Goal: Information Seeking & Learning: Learn about a topic

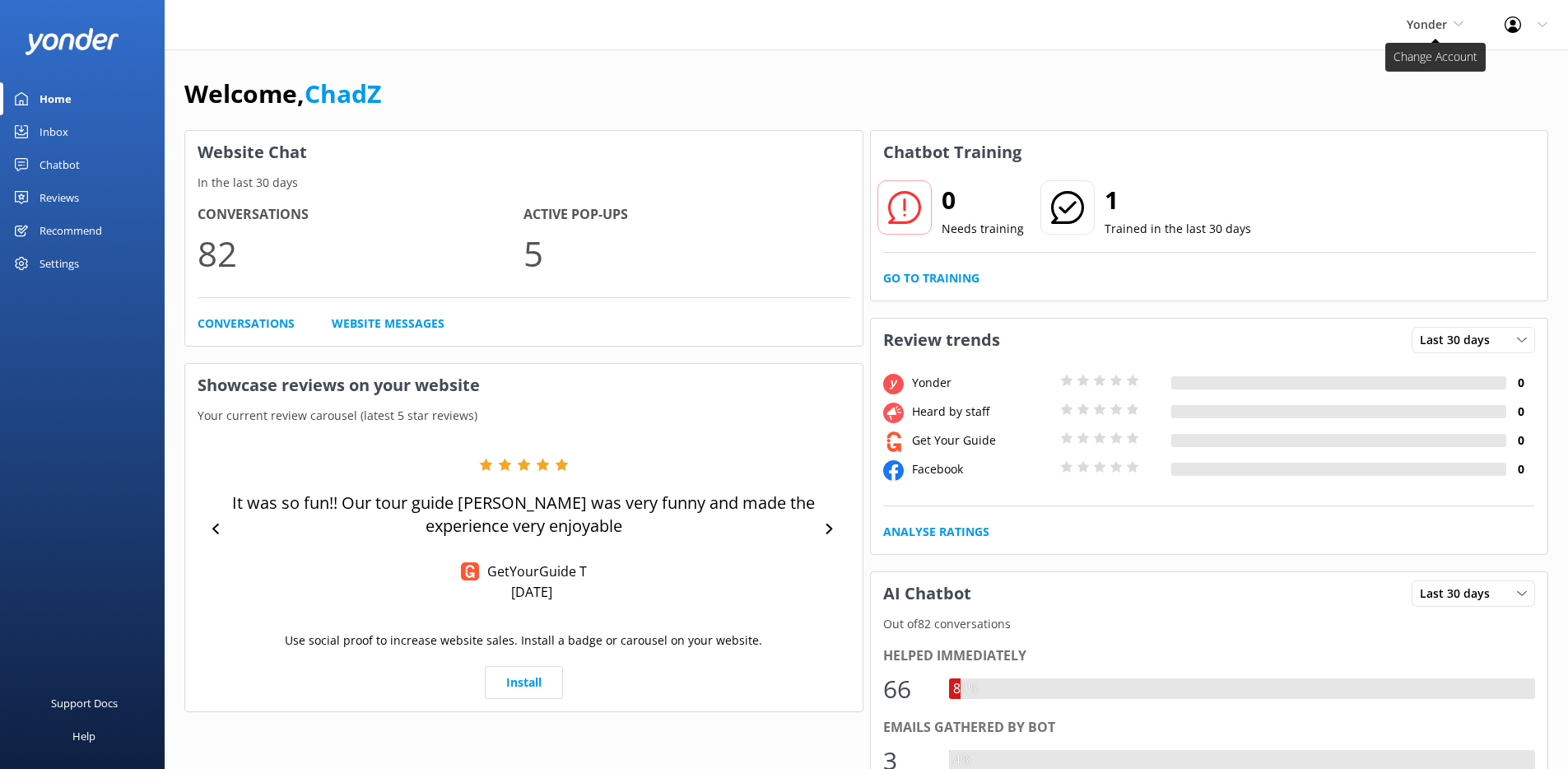
click at [1416, 21] on span "Yonder" at bounding box center [1427, 24] width 41 height 15
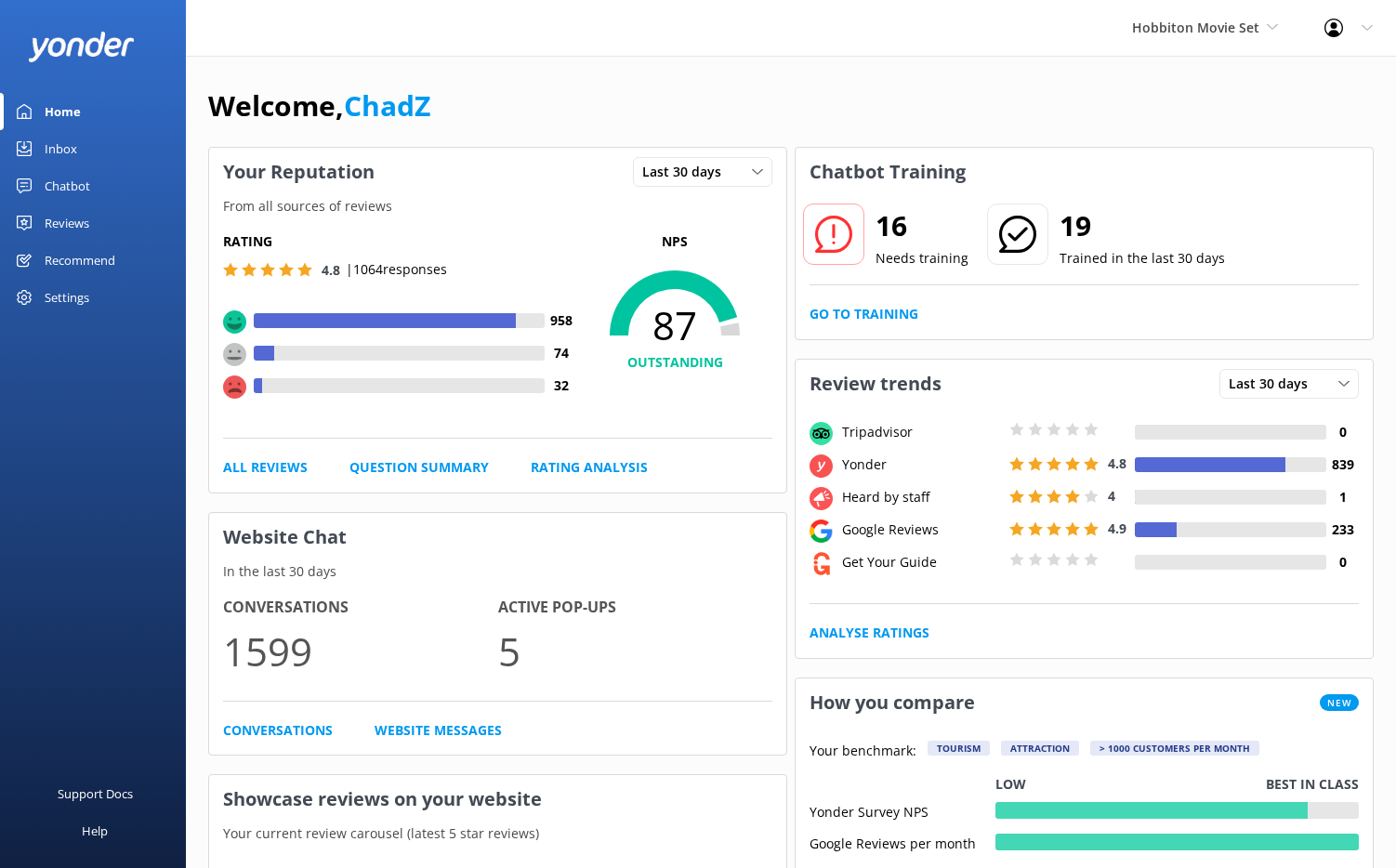
click at [93, 108] on link "Home" at bounding box center [93, 111] width 186 height 37
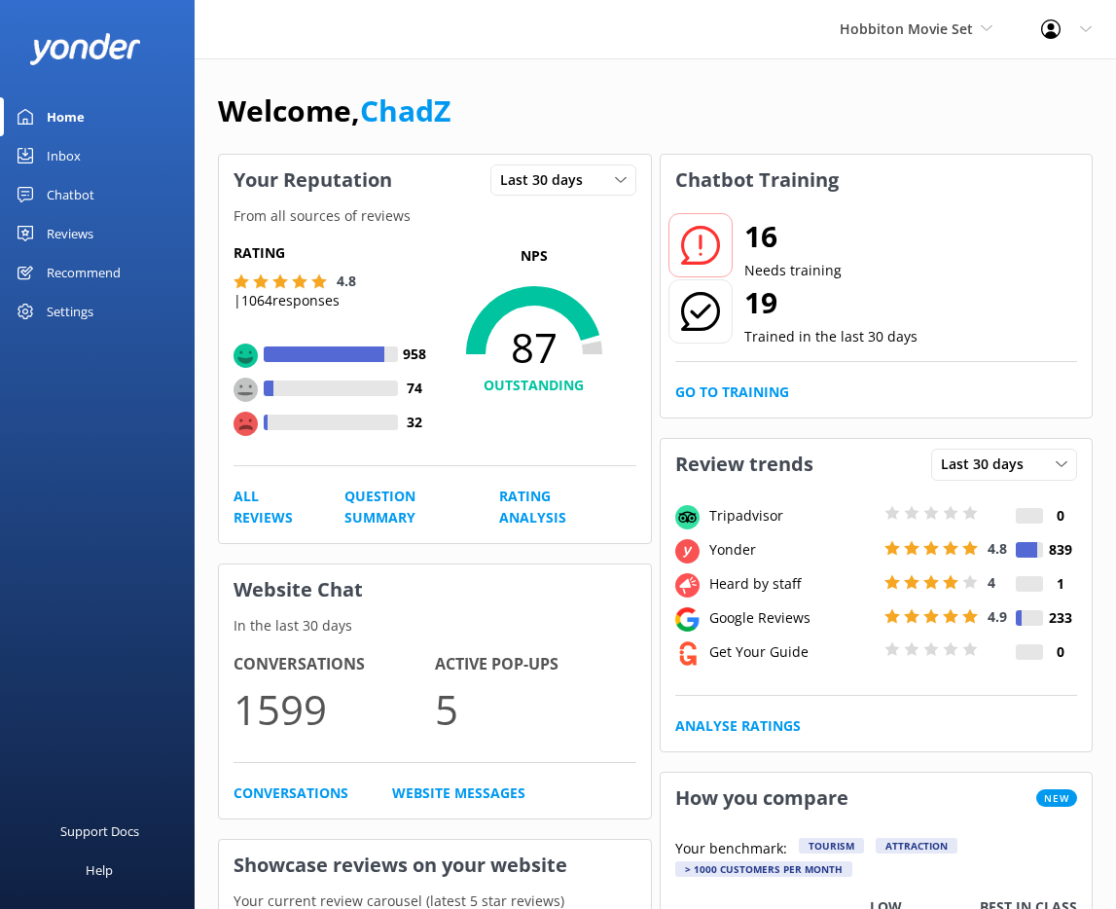
click at [43, 148] on link "Inbox" at bounding box center [97, 155] width 195 height 39
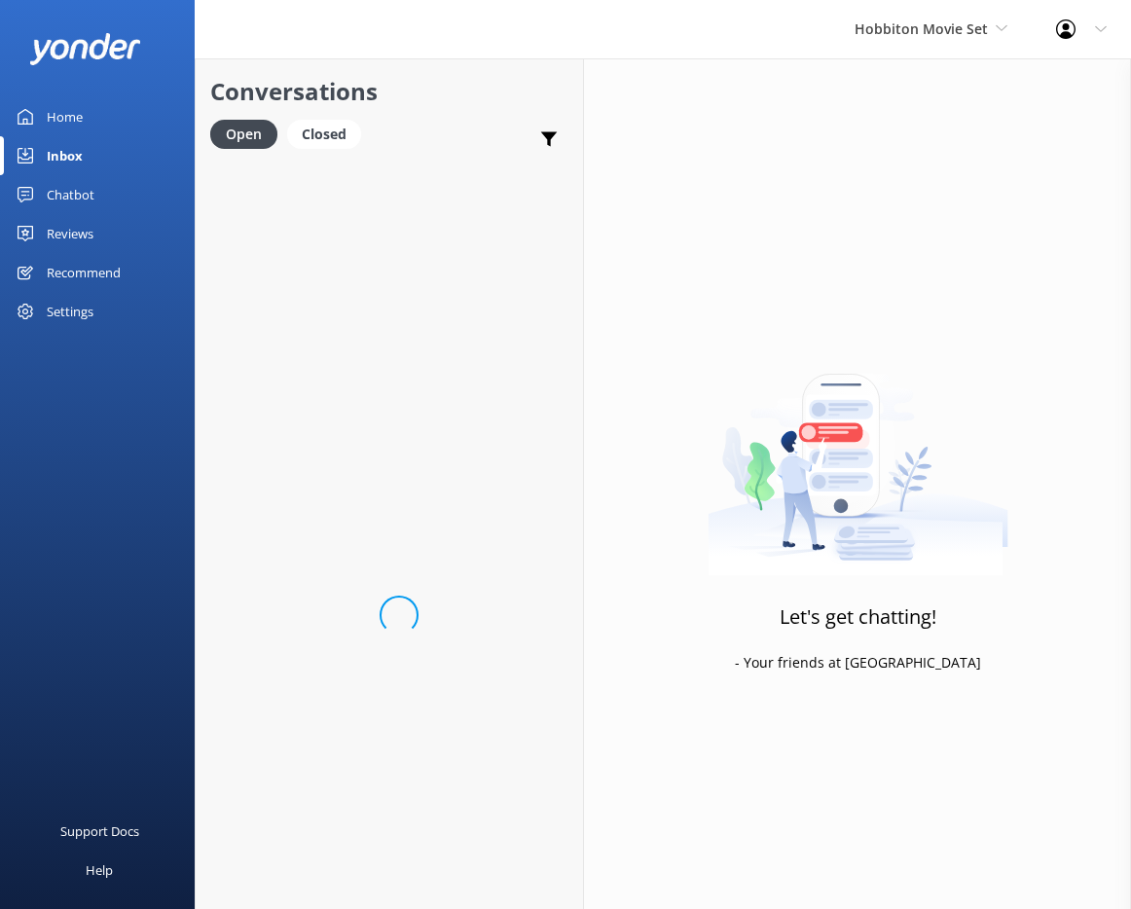
click at [73, 116] on div "Home" at bounding box center [65, 116] width 36 height 39
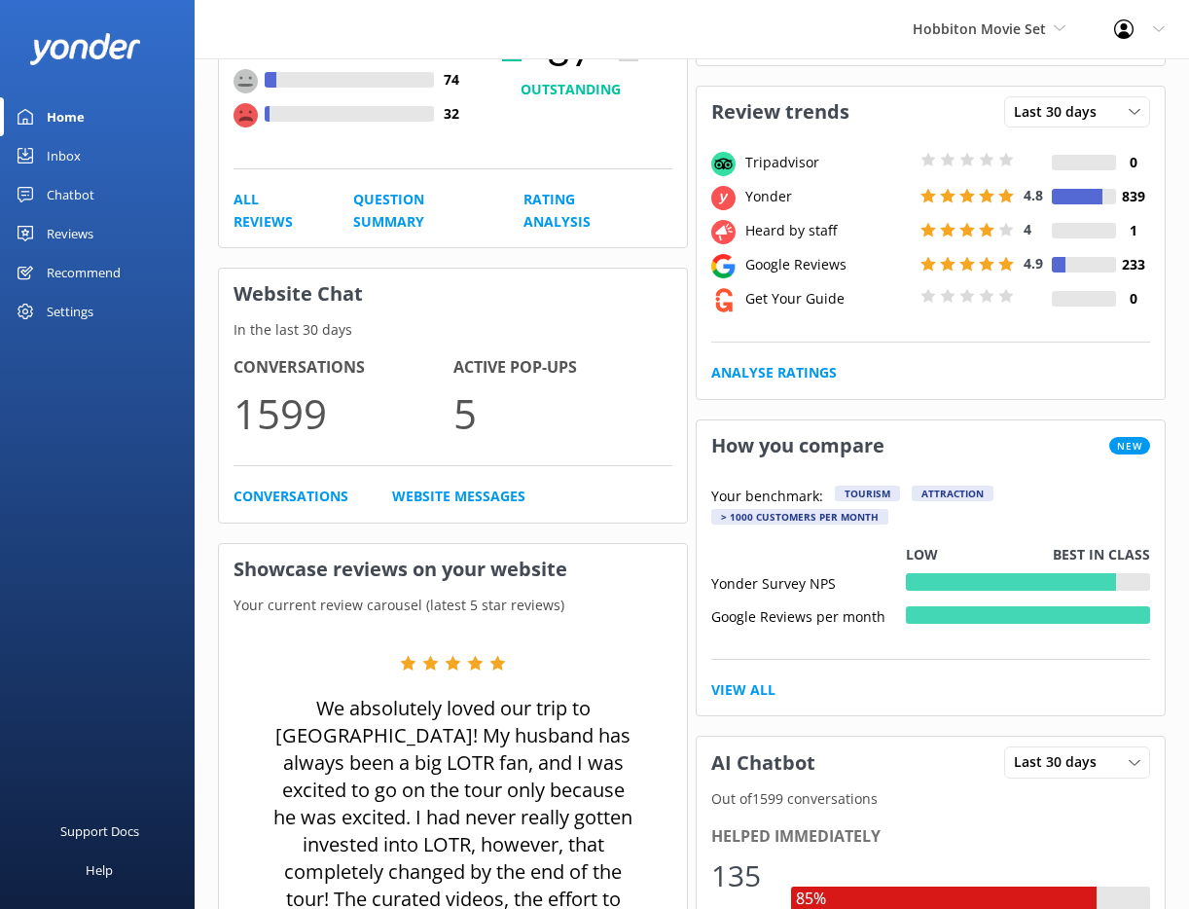
scroll to position [277, 0]
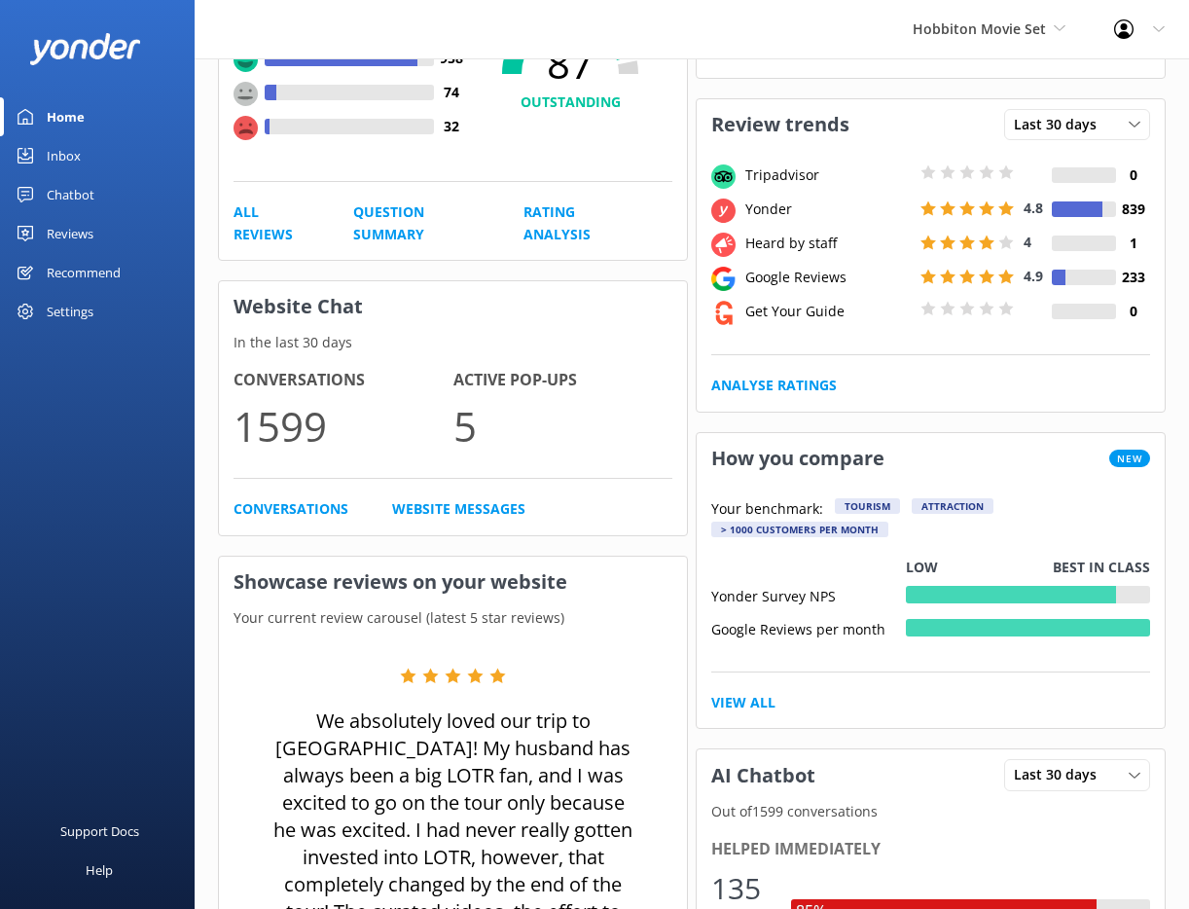
click at [96, 226] on link "Reviews" at bounding box center [97, 233] width 195 height 39
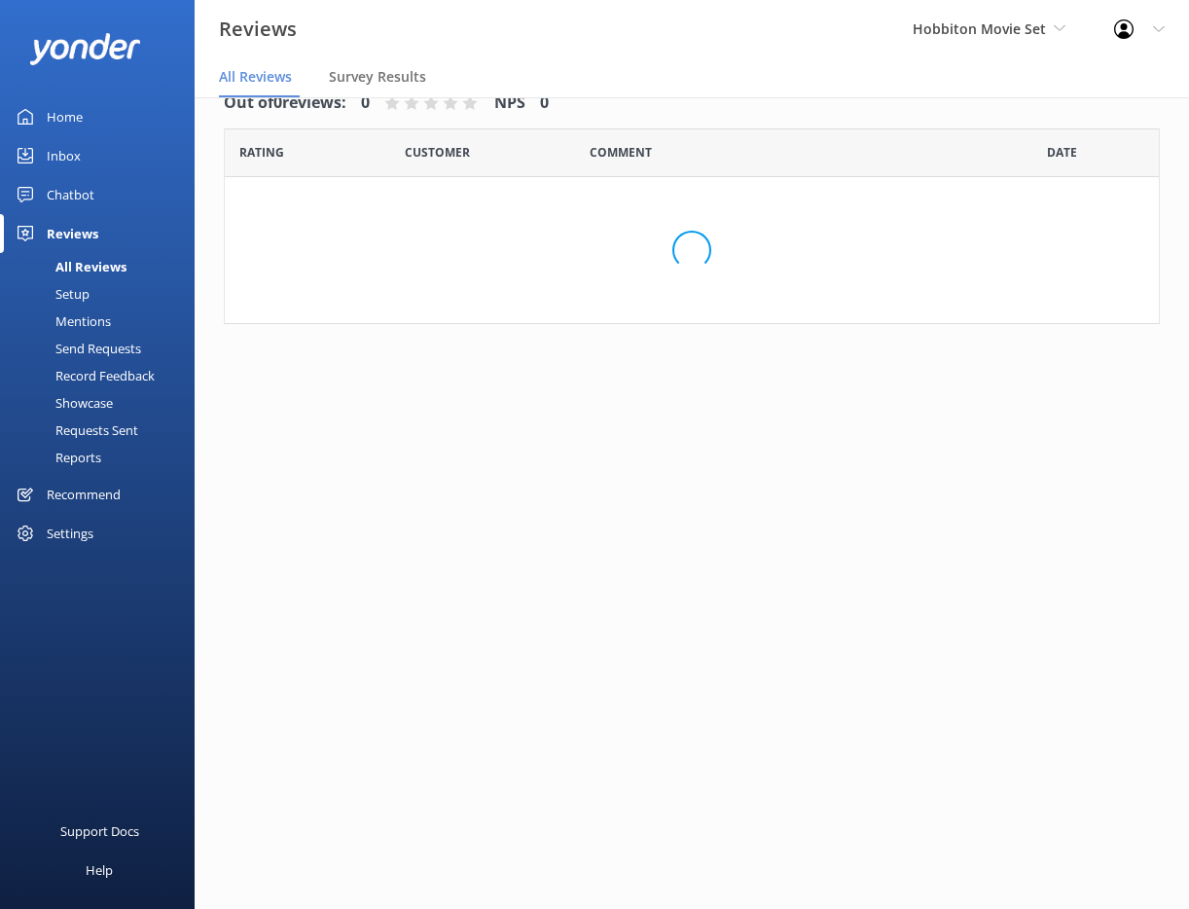
scroll to position [39, 0]
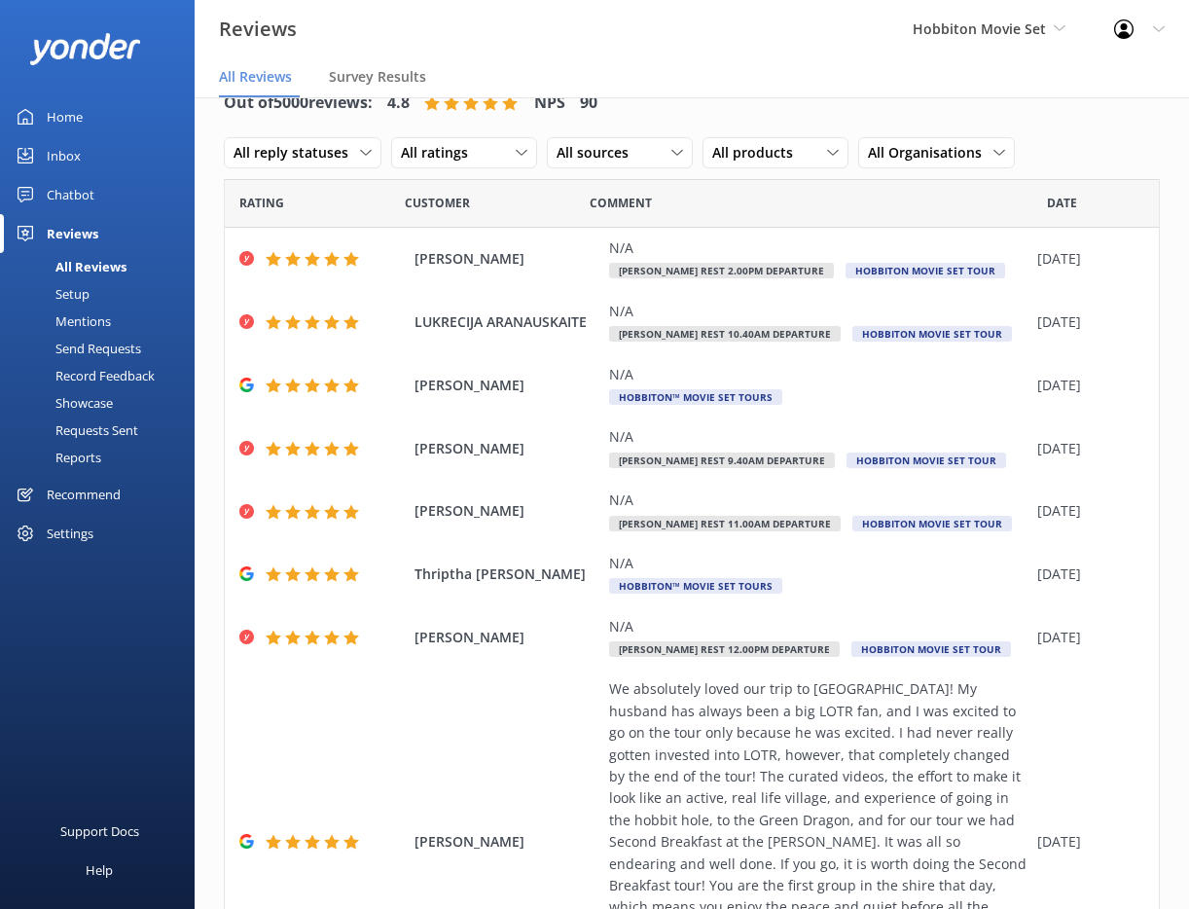
click at [87, 430] on div "Requests Sent" at bounding box center [75, 430] width 127 height 27
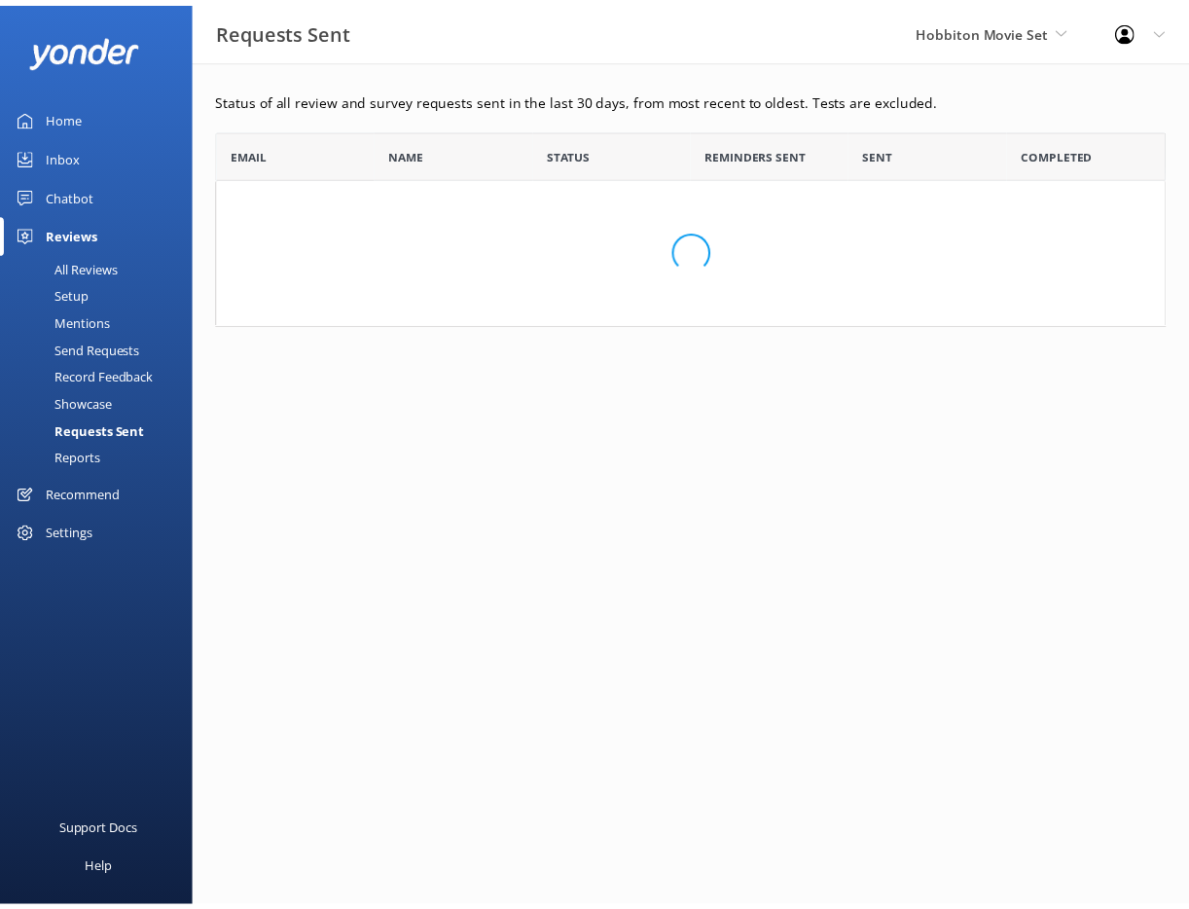
scroll to position [523, 948]
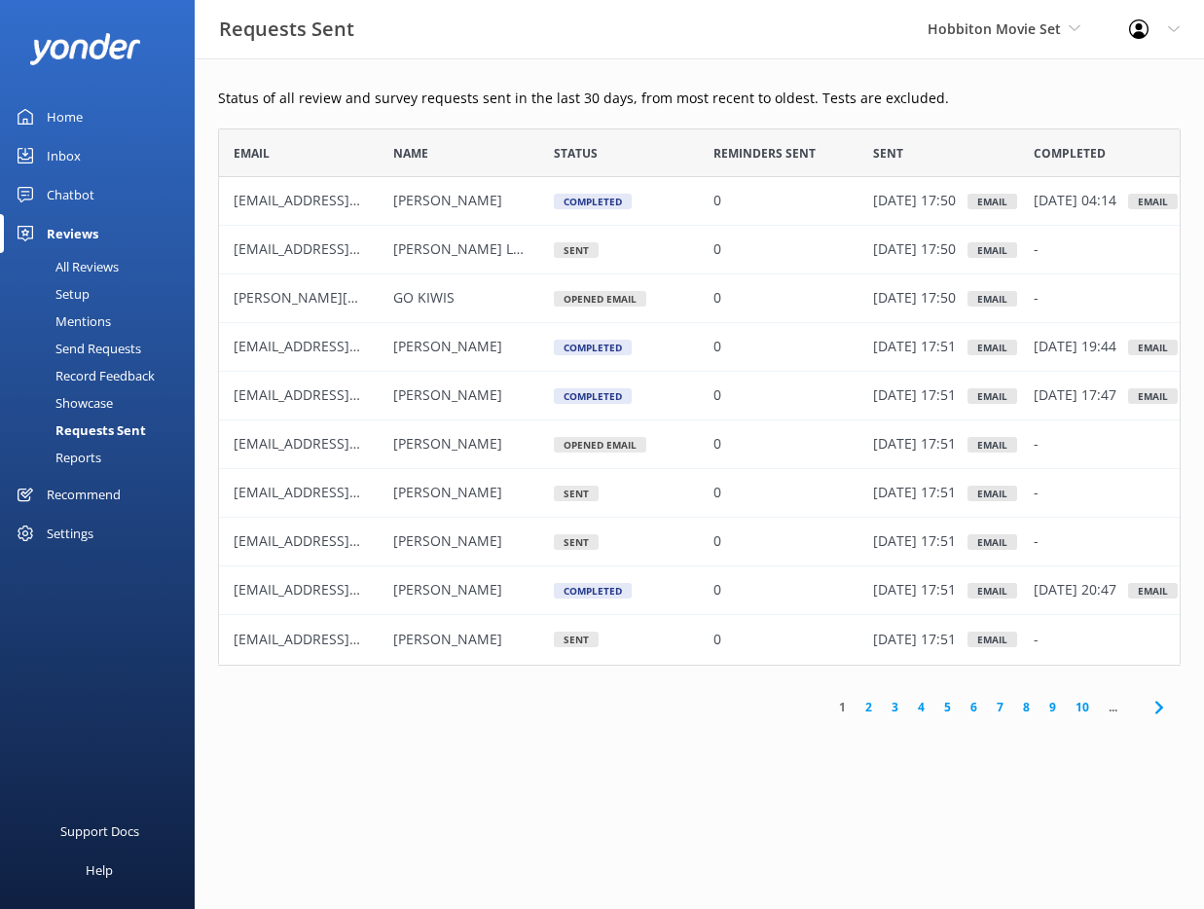
click at [101, 265] on div "All Reviews" at bounding box center [65, 266] width 107 height 27
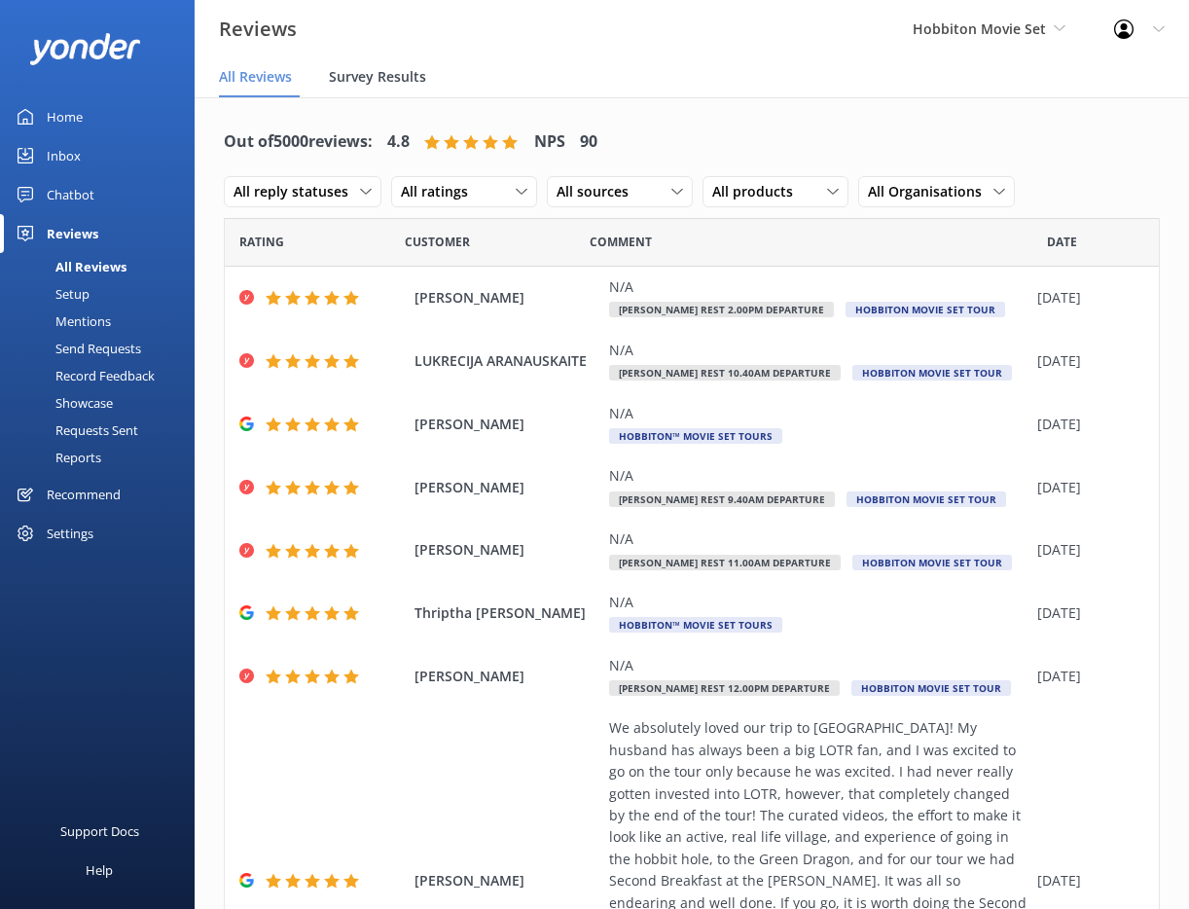
click at [372, 81] on span "Survey Results" at bounding box center [377, 76] width 97 height 19
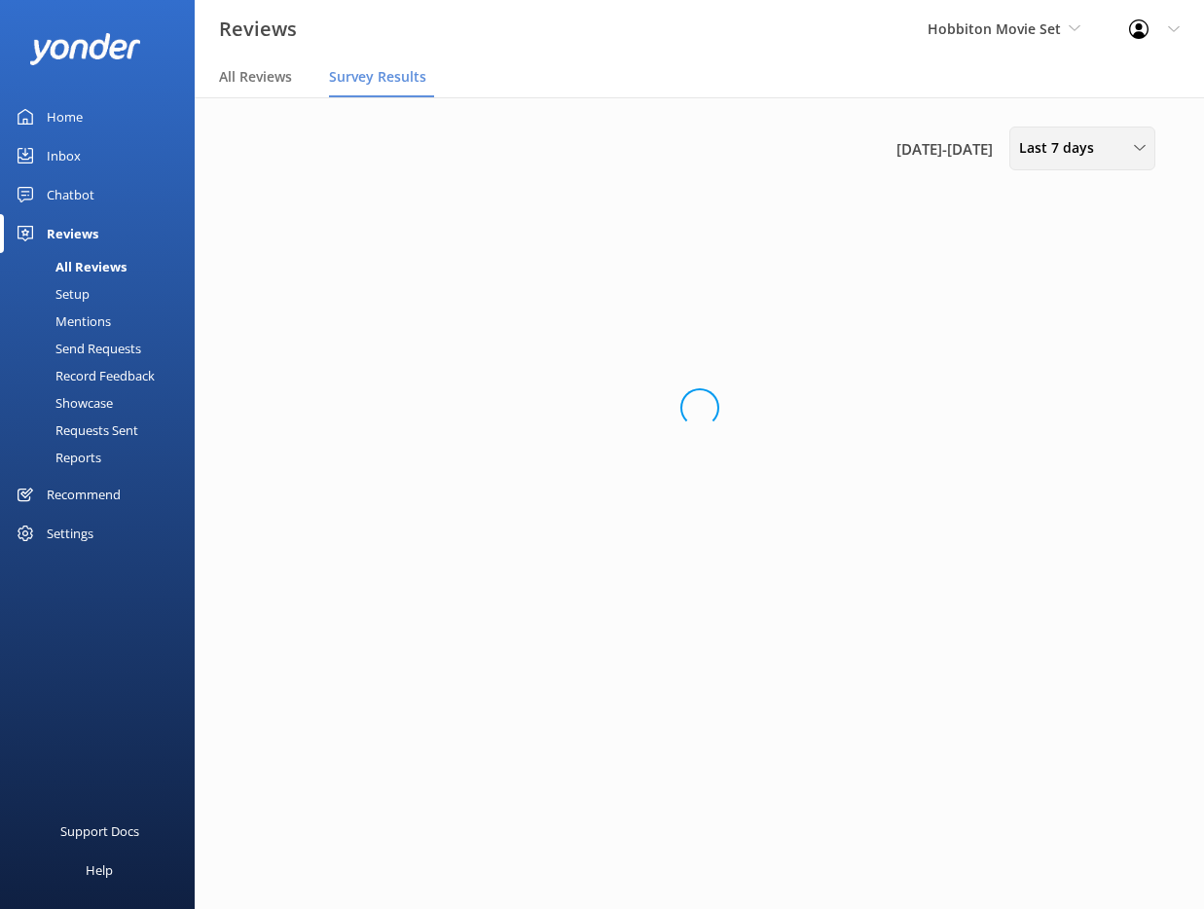
click at [1047, 154] on span "Last 7 days" at bounding box center [1062, 147] width 87 height 21
click at [1054, 348] on div "Custom" at bounding box center [1042, 352] width 44 height 19
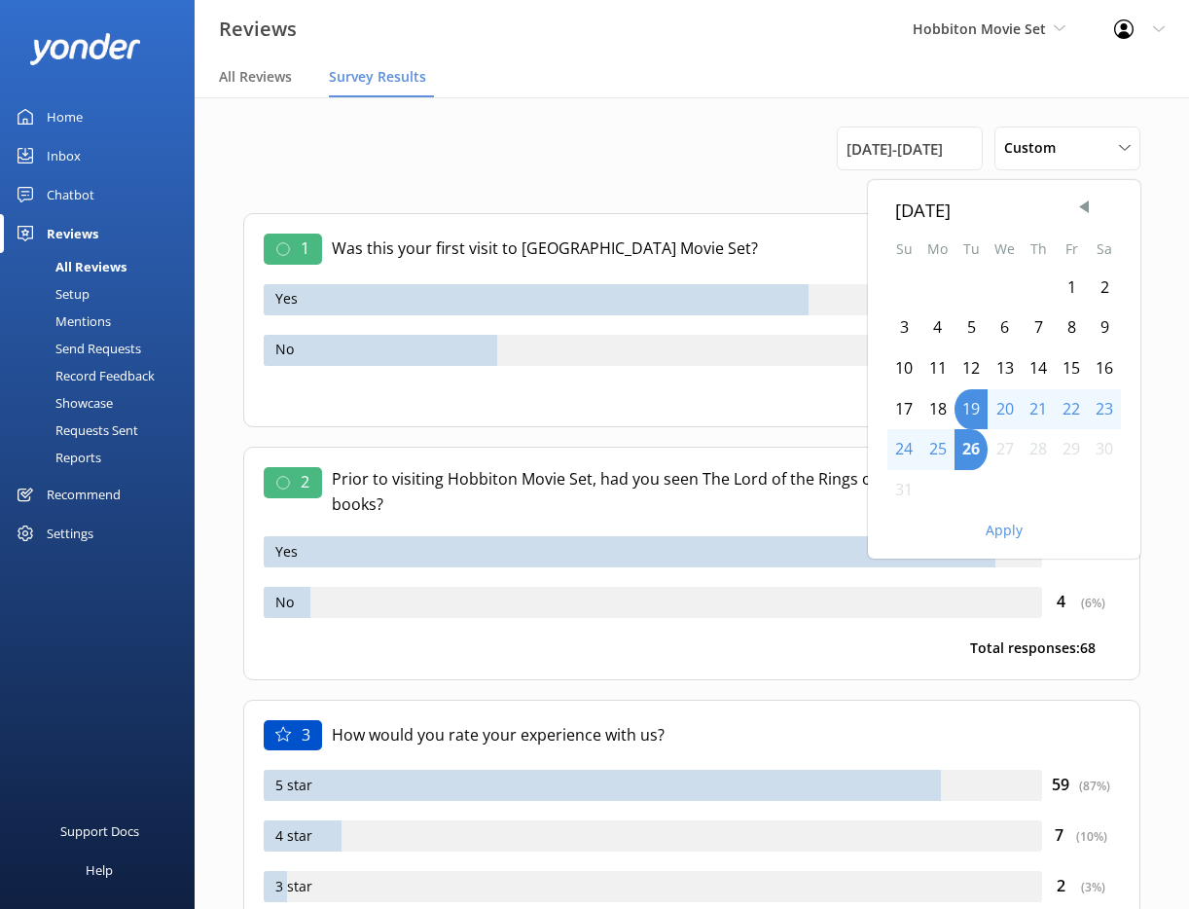
click at [1070, 285] on div "1" at bounding box center [1071, 288] width 33 height 41
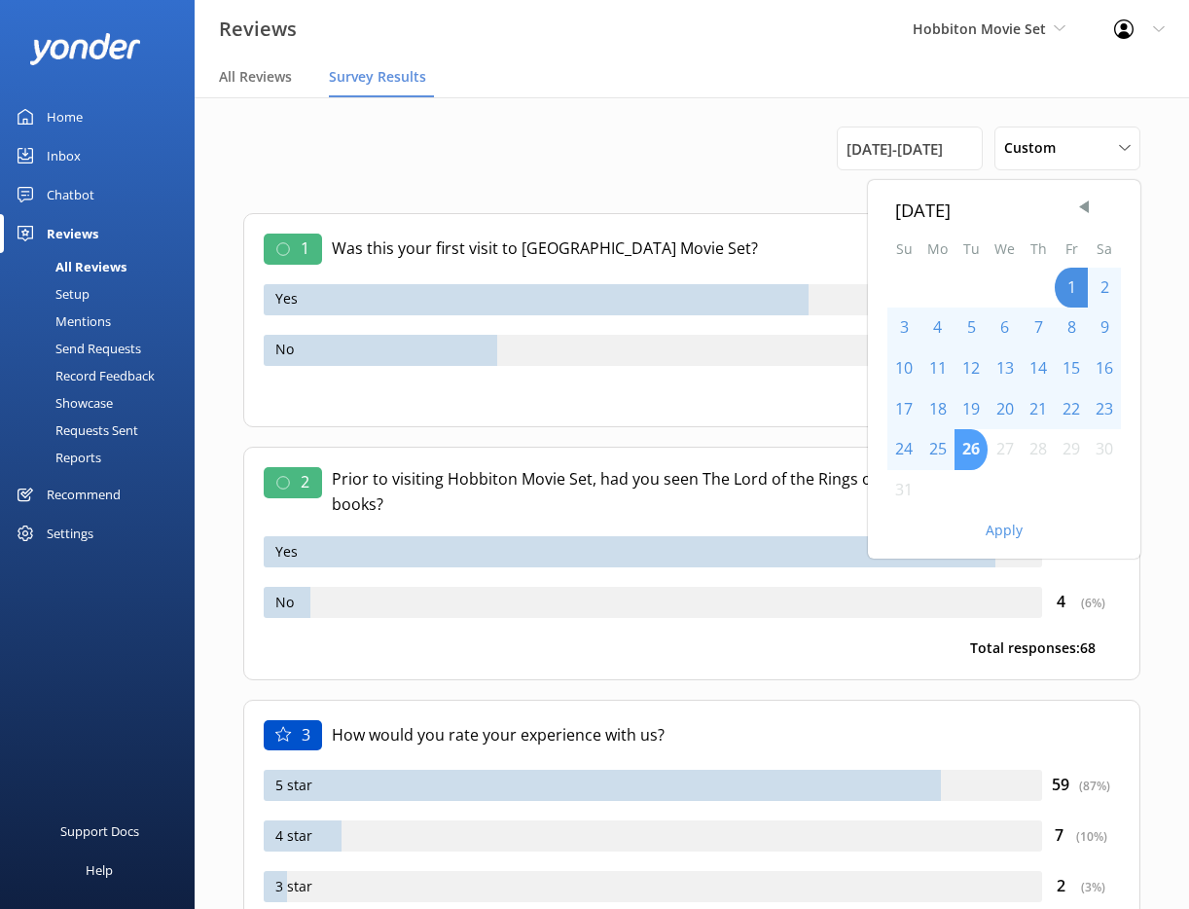
click at [971, 444] on div "26" at bounding box center [971, 449] width 33 height 41
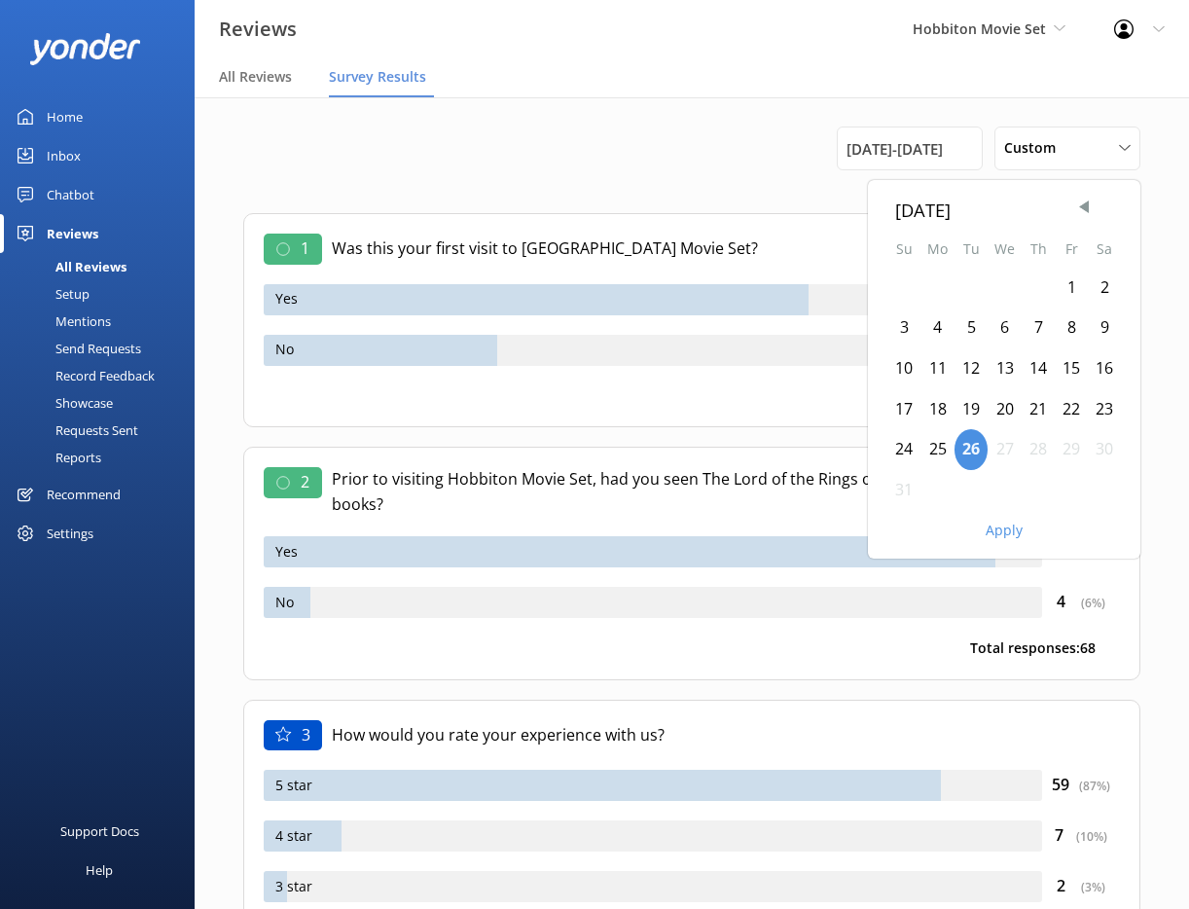
click at [1073, 283] on div "1" at bounding box center [1071, 288] width 33 height 41
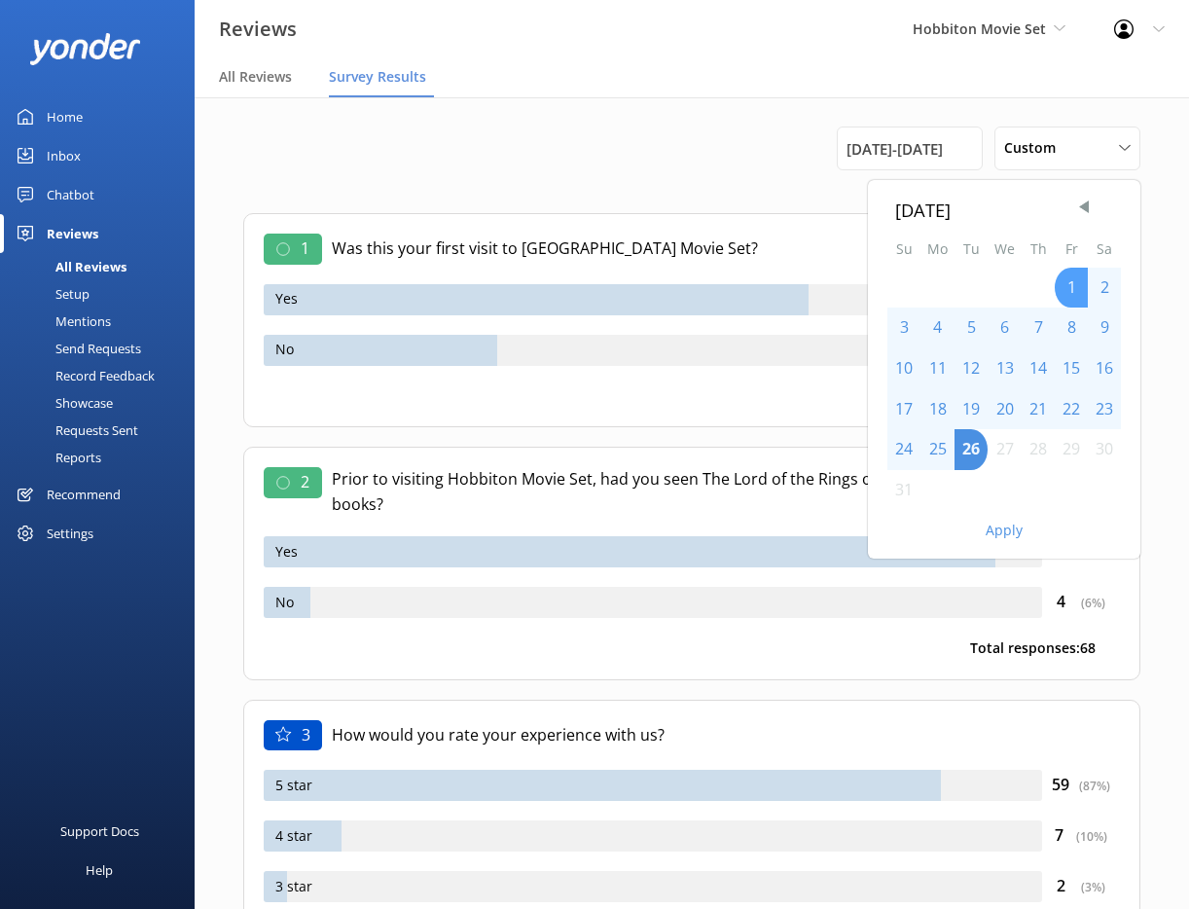
click at [1073, 283] on div "1" at bounding box center [1071, 288] width 33 height 41
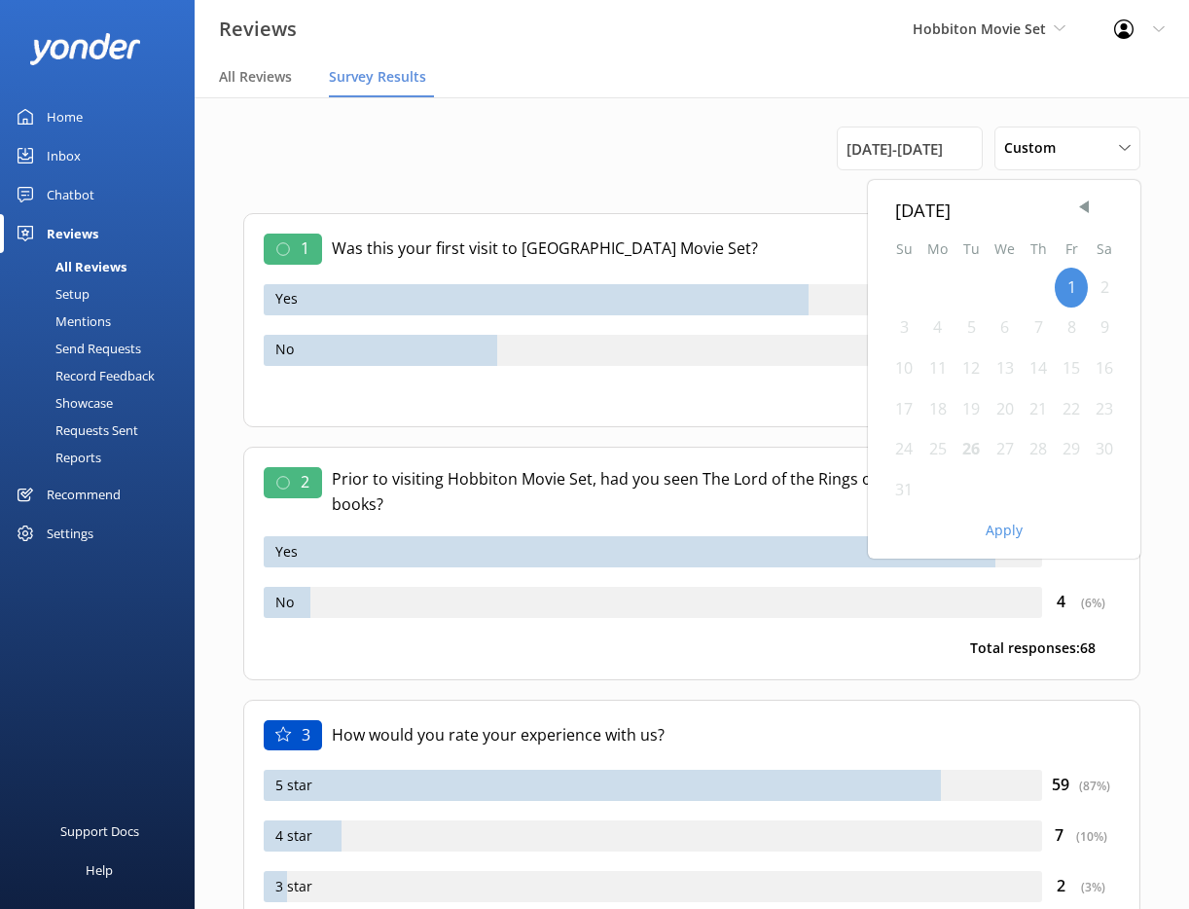
click at [973, 448] on div "26" at bounding box center [971, 449] width 33 height 41
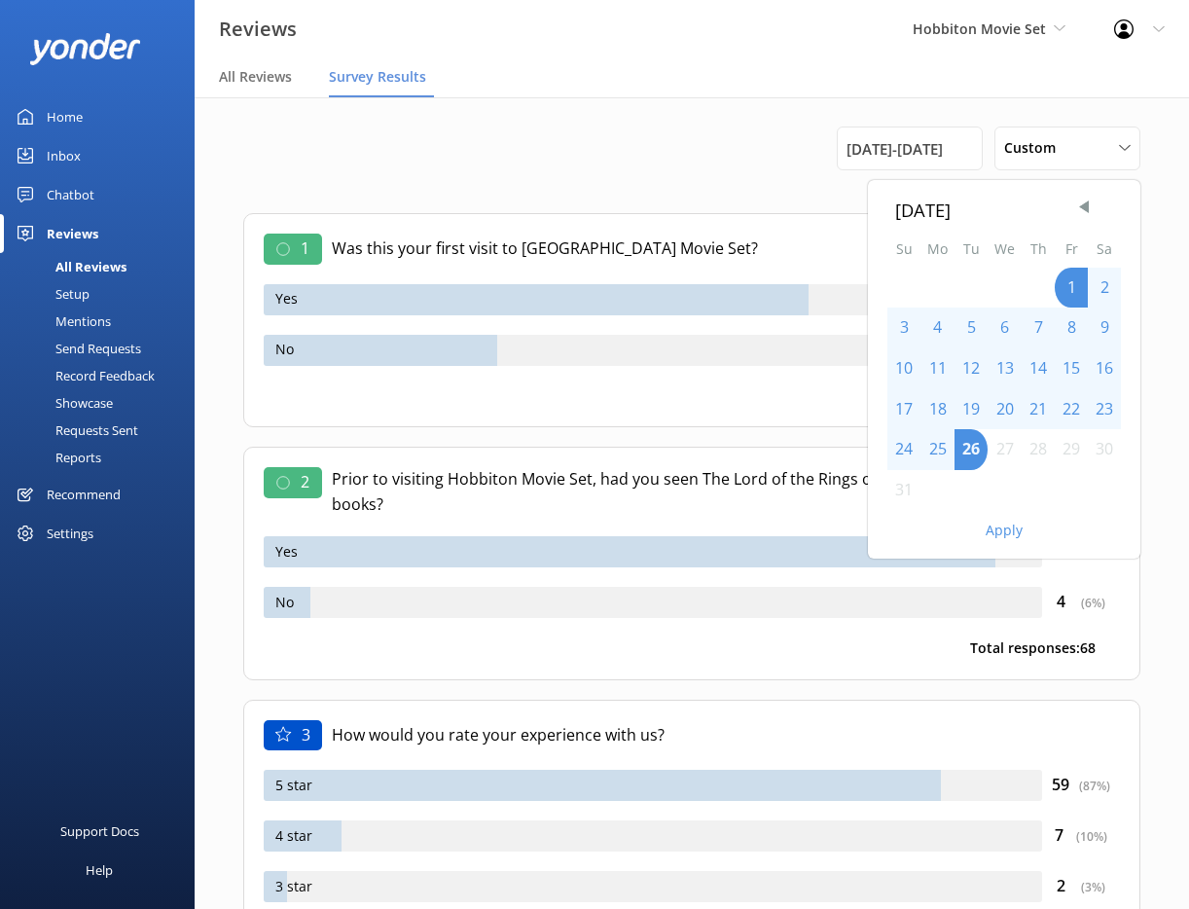
click at [1003, 529] on button "Apply" at bounding box center [1004, 531] width 37 height 14
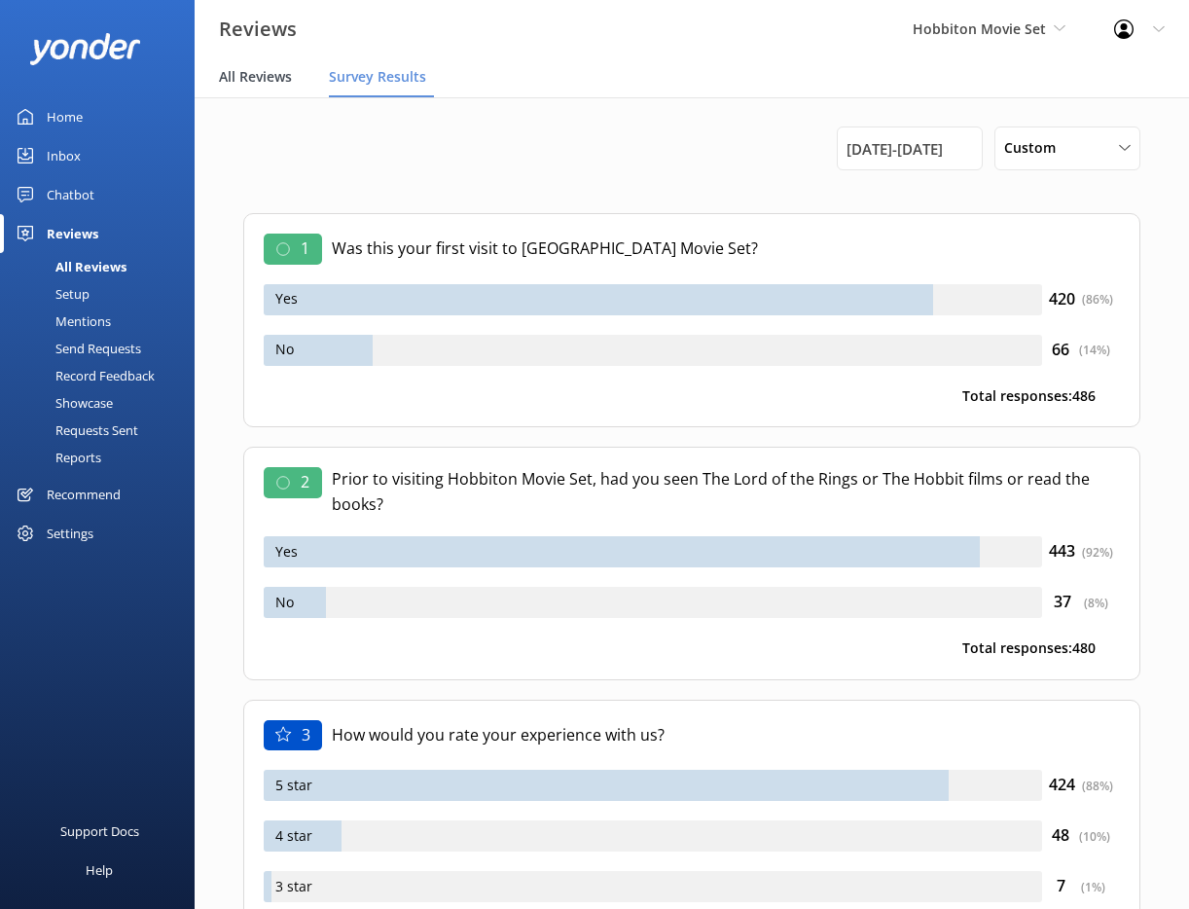
click at [269, 90] on div "All Reviews" at bounding box center [259, 77] width 81 height 39
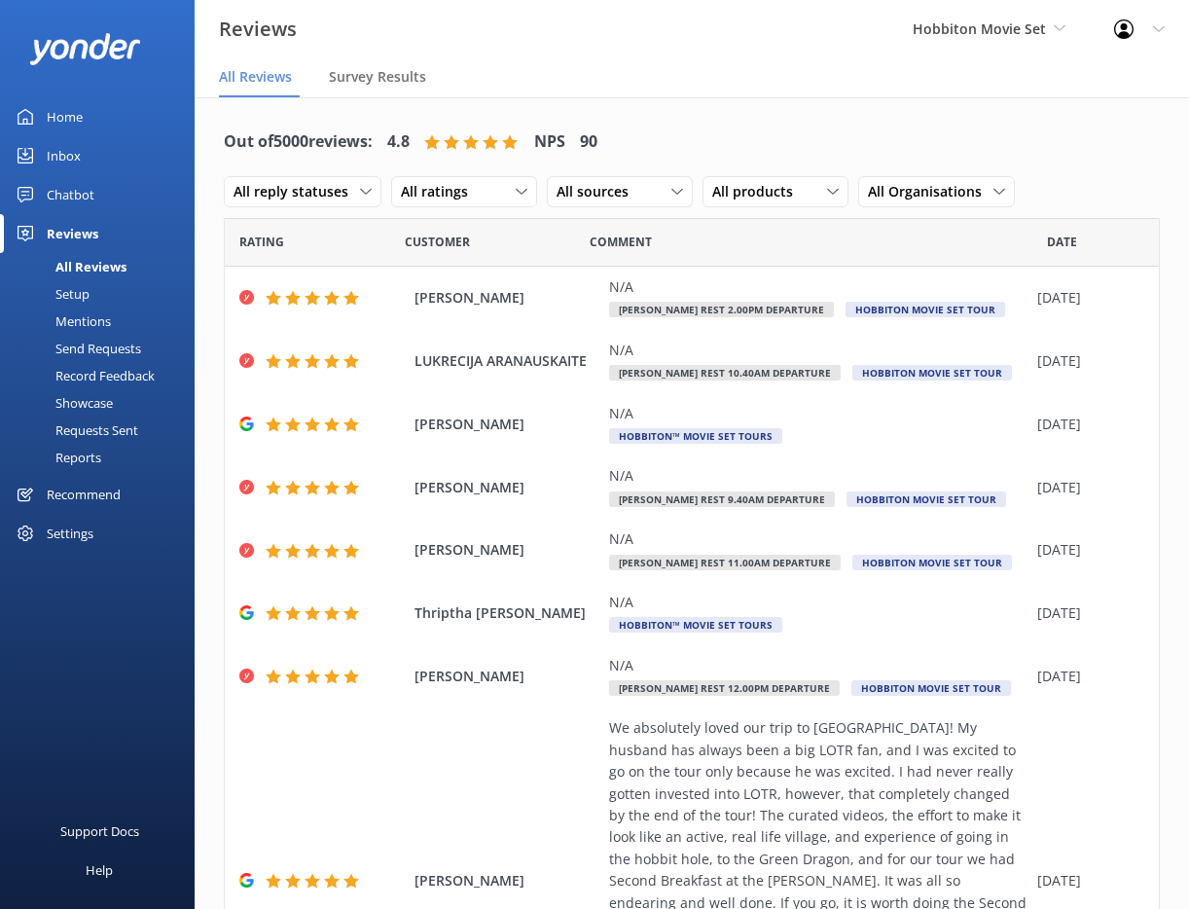
click at [103, 350] on div "Send Requests" at bounding box center [76, 348] width 129 height 27
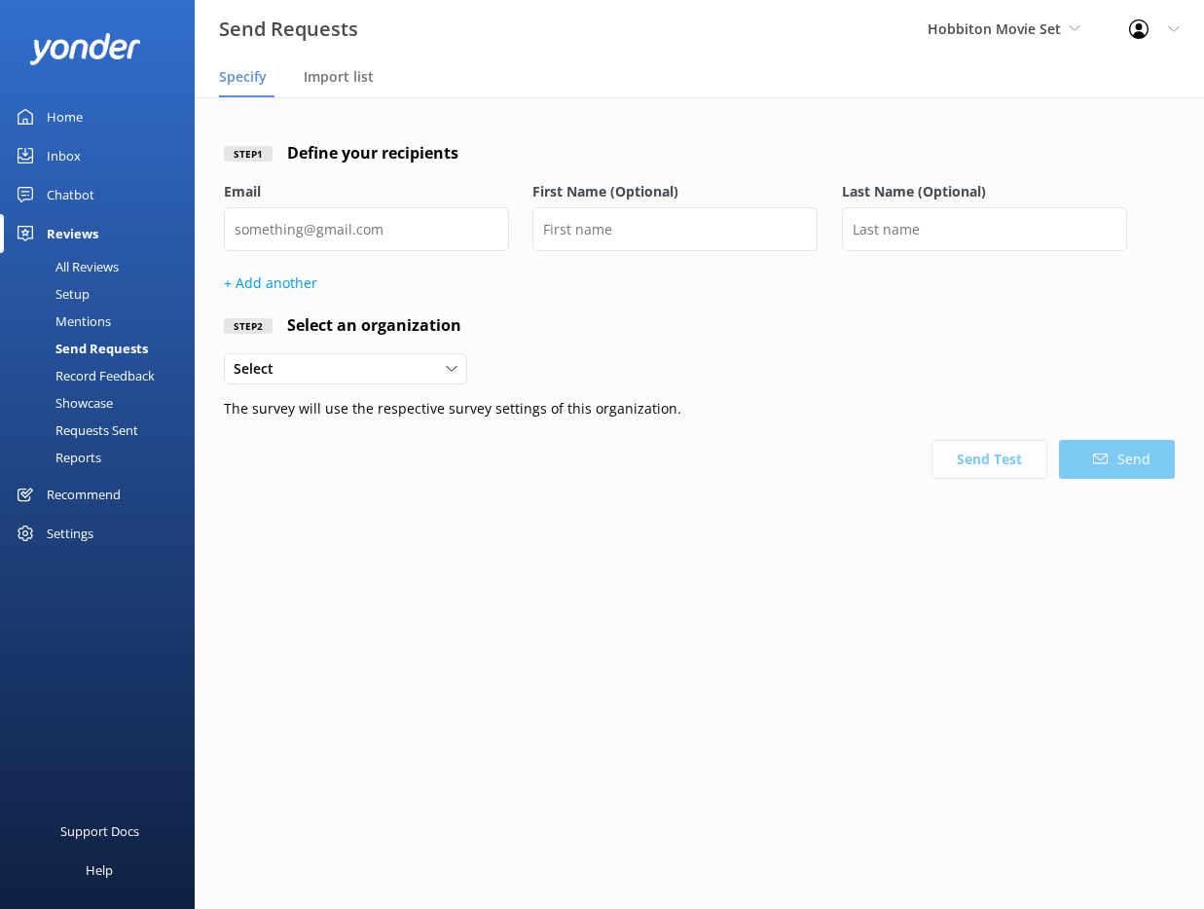
click at [87, 461] on div "Reports" at bounding box center [57, 457] width 90 height 27
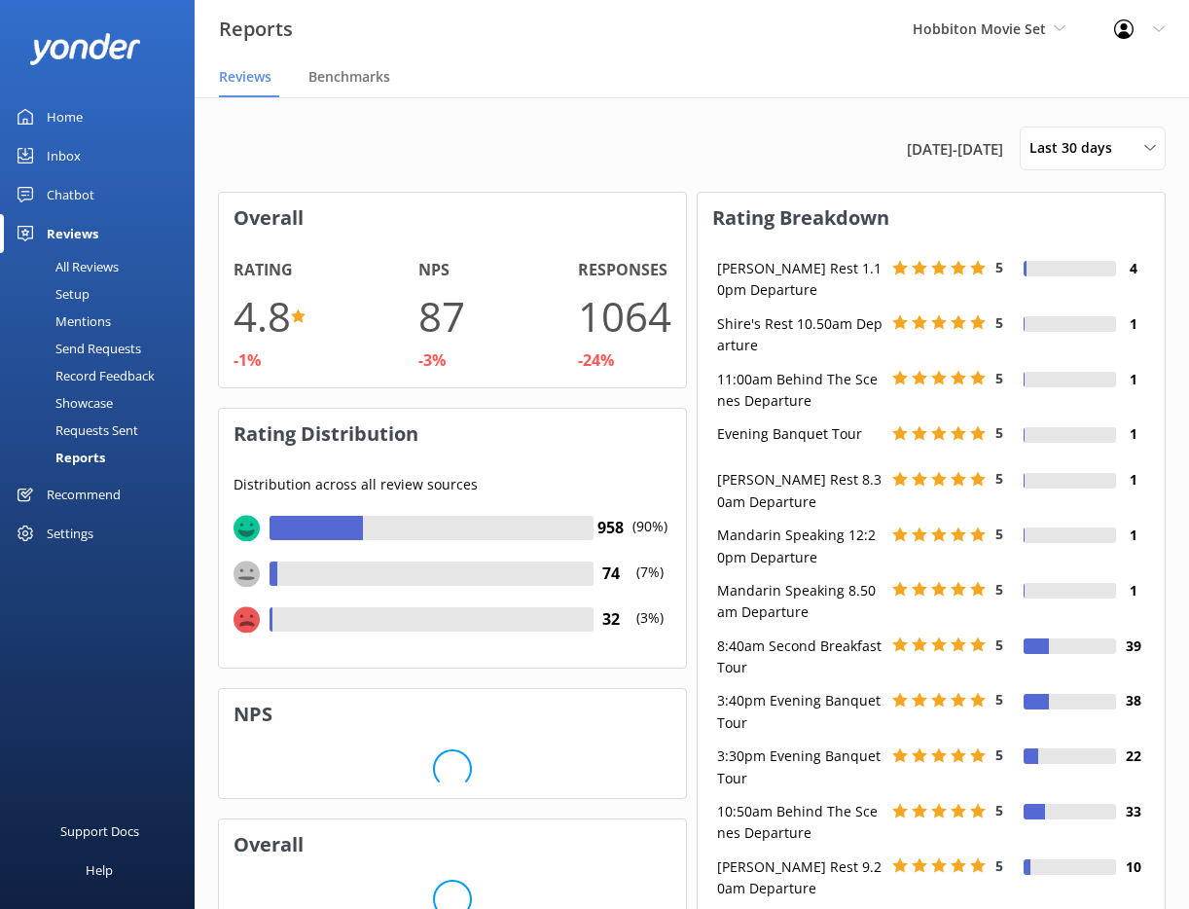
scroll to position [292, 453]
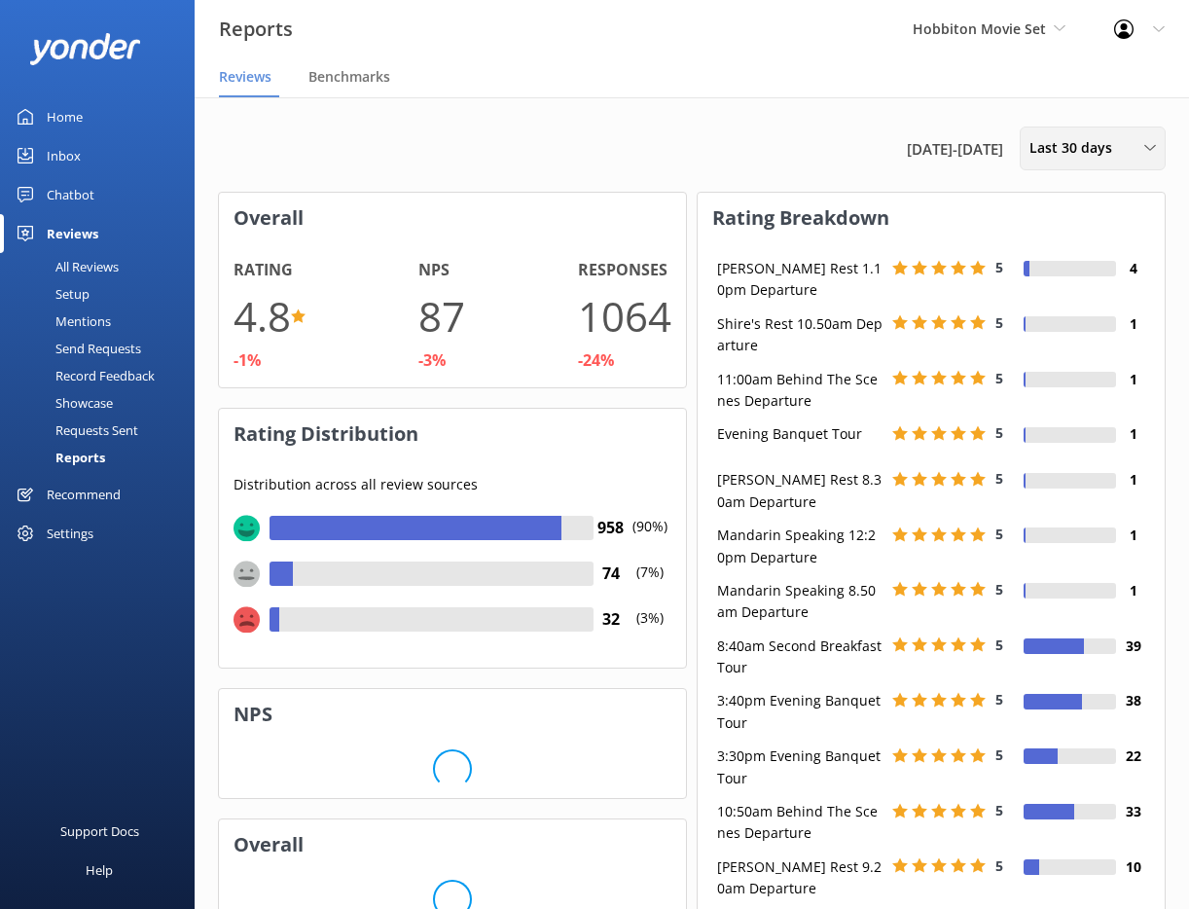
click at [1039, 164] on div "Last 30 days Last 7 days Last 30 days Last 90 days Last 180 days Custom" at bounding box center [1093, 149] width 146 height 44
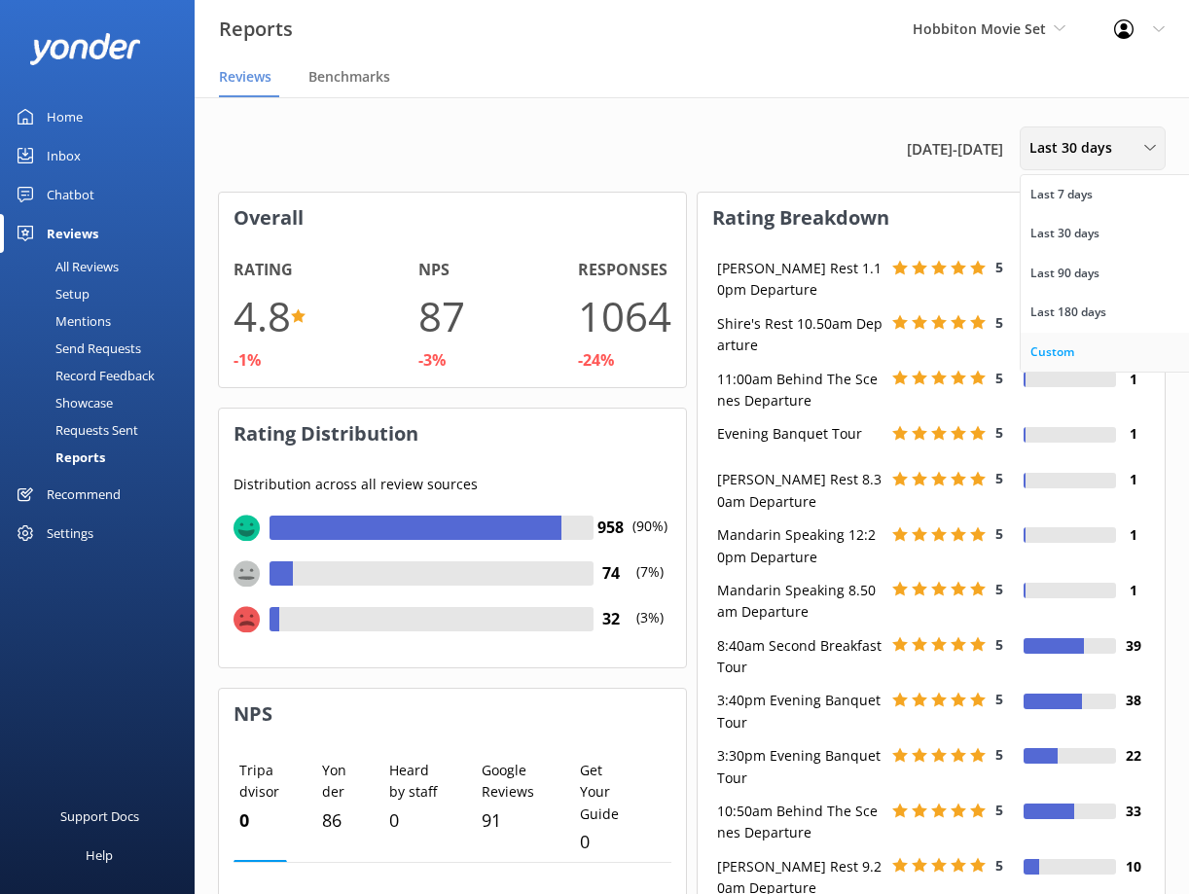
click at [1058, 346] on div "Custom" at bounding box center [1053, 352] width 44 height 19
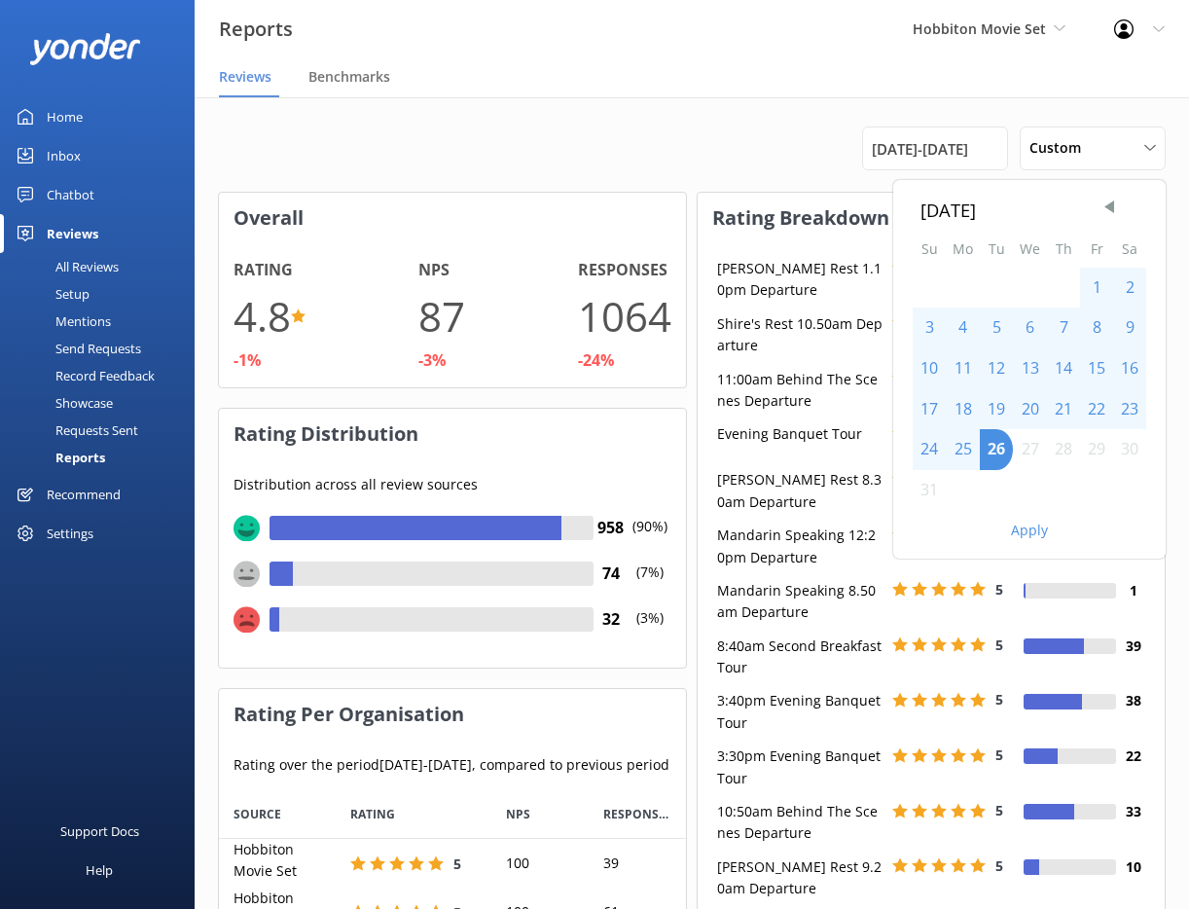
scroll to position [341, 453]
click at [1091, 281] on div "1" at bounding box center [1096, 288] width 33 height 41
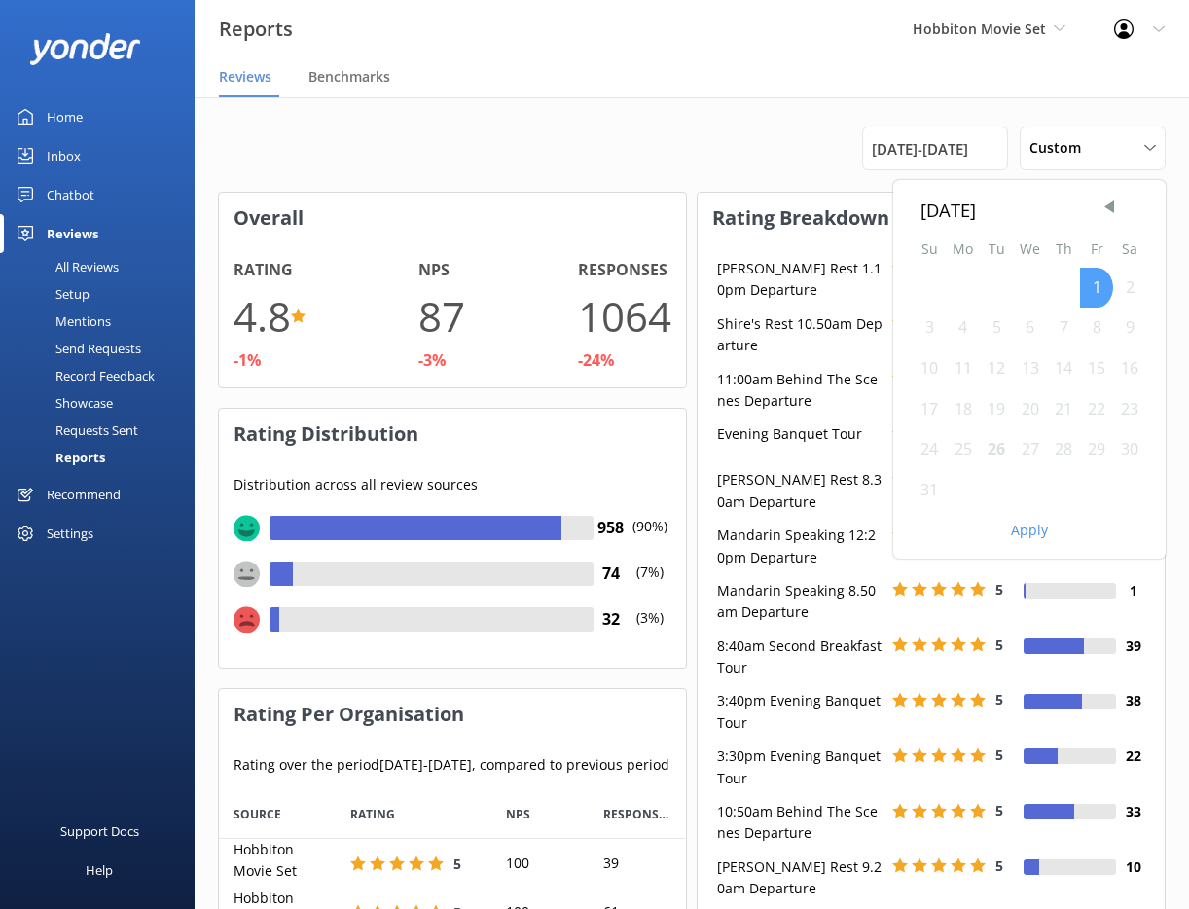
click at [1093, 284] on div "1" at bounding box center [1096, 288] width 33 height 41
click at [992, 448] on div "26" at bounding box center [996, 449] width 33 height 41
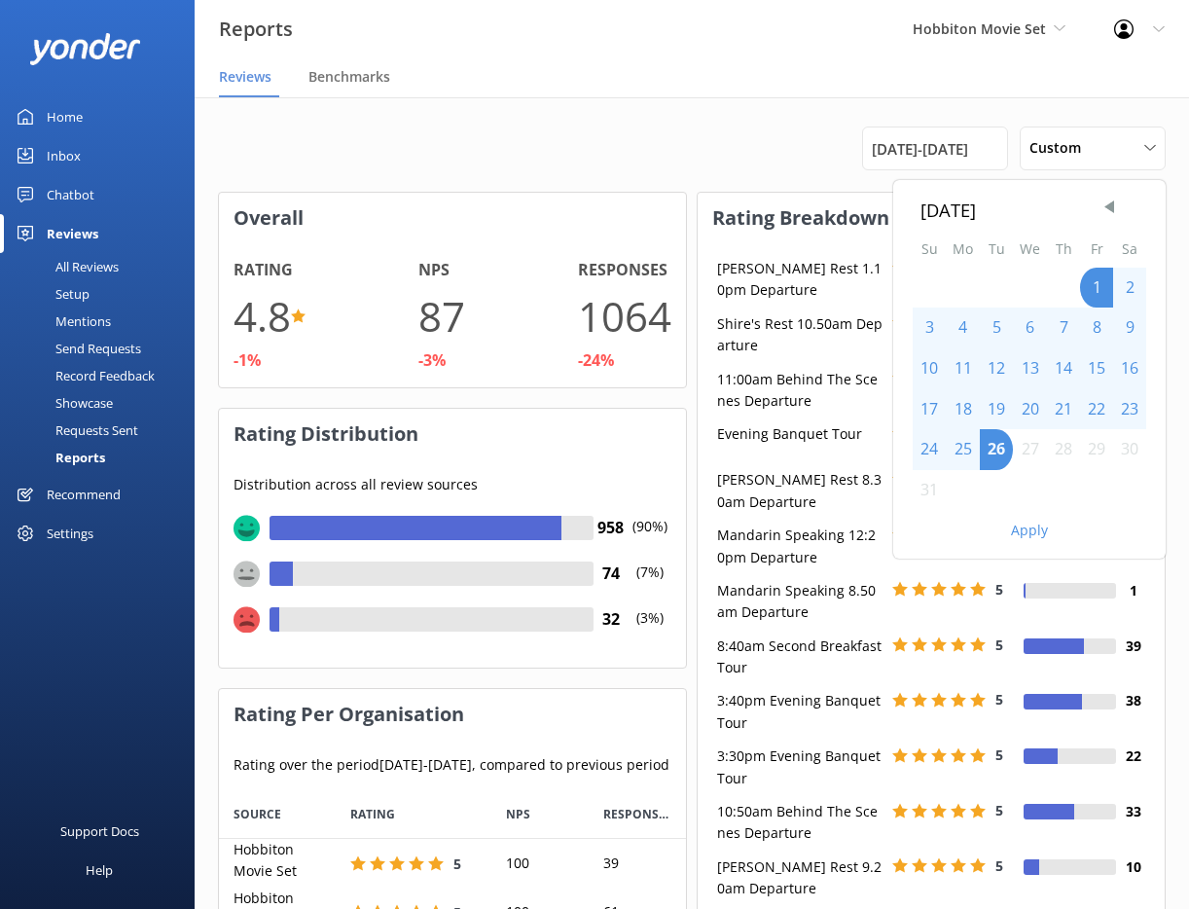
click at [1024, 527] on button "Apply" at bounding box center [1029, 531] width 37 height 14
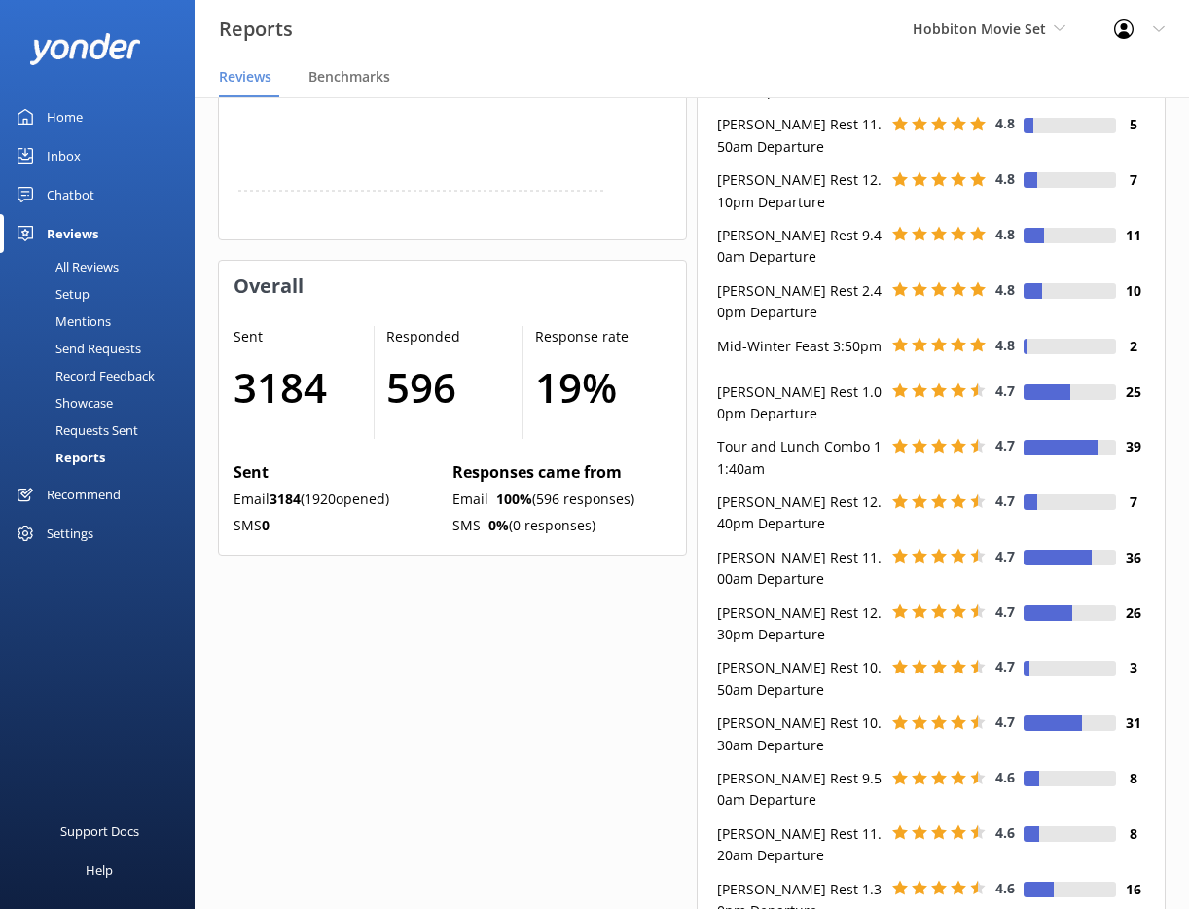
scroll to position [292, 453]
